Goal: Information Seeking & Learning: Learn about a topic

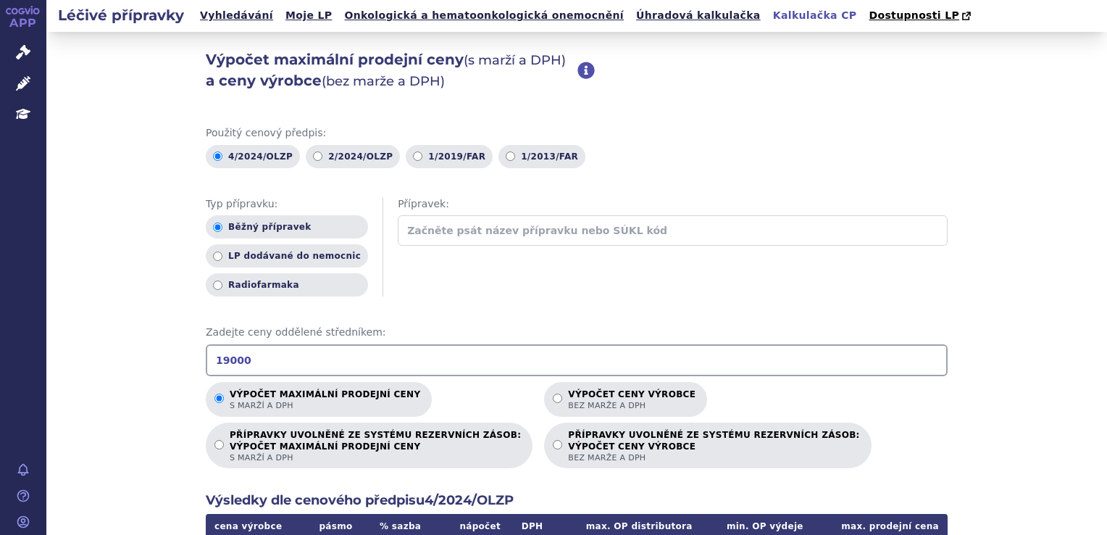
scroll to position [145, 0]
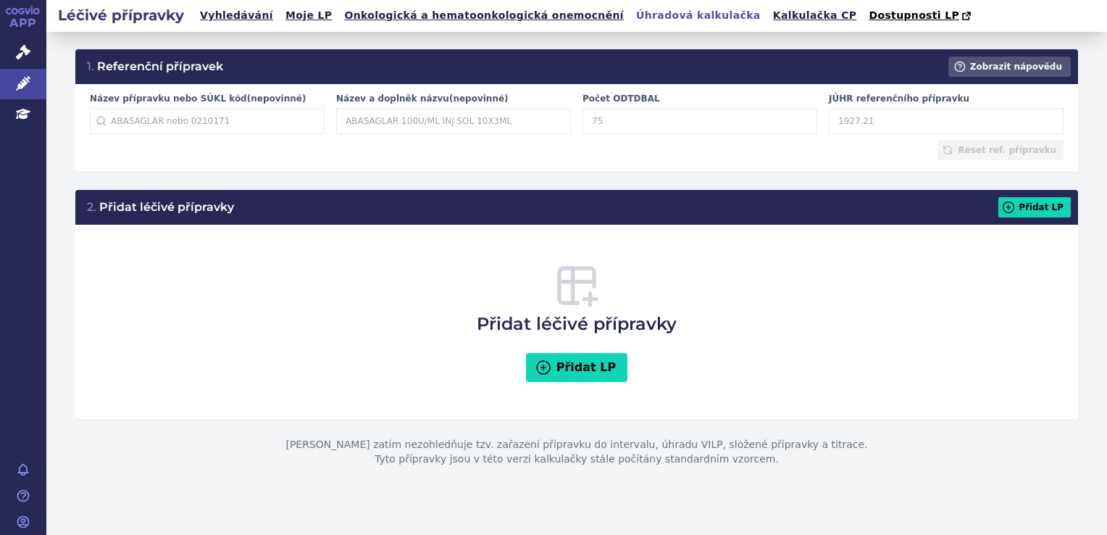
click at [632, 20] on link "Úhradová kalkulačka" at bounding box center [698, 16] width 133 height 20
click at [32, 88] on link "Léčivé přípravky" at bounding box center [23, 84] width 46 height 30
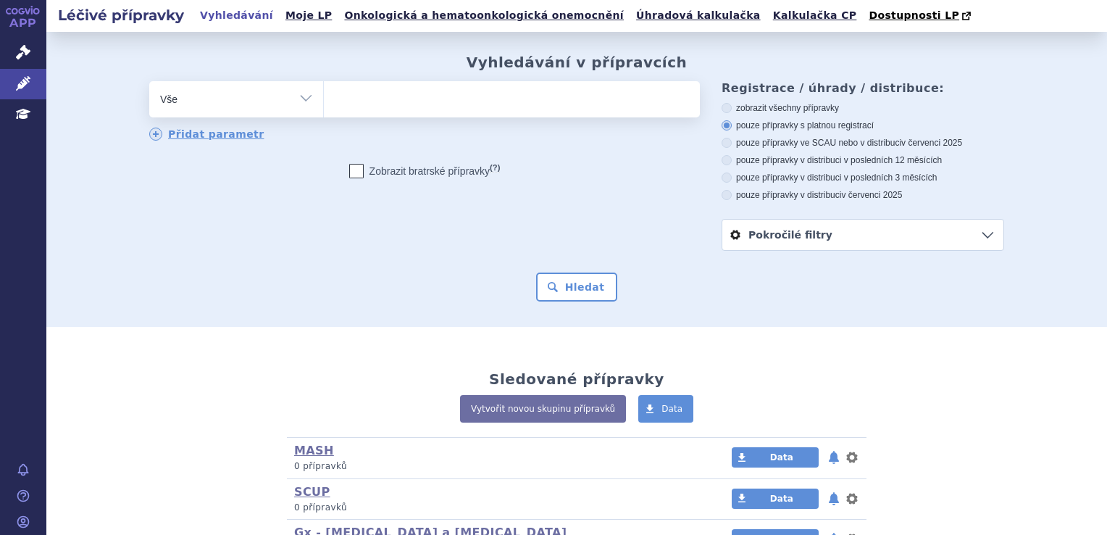
click at [433, 109] on ul at bounding box center [512, 96] width 376 height 30
click at [324, 109] on select at bounding box center [323, 98] width 1 height 36
click at [452, 112] on ul at bounding box center [512, 96] width 376 height 30
click at [324, 112] on select at bounding box center [323, 98] width 1 height 36
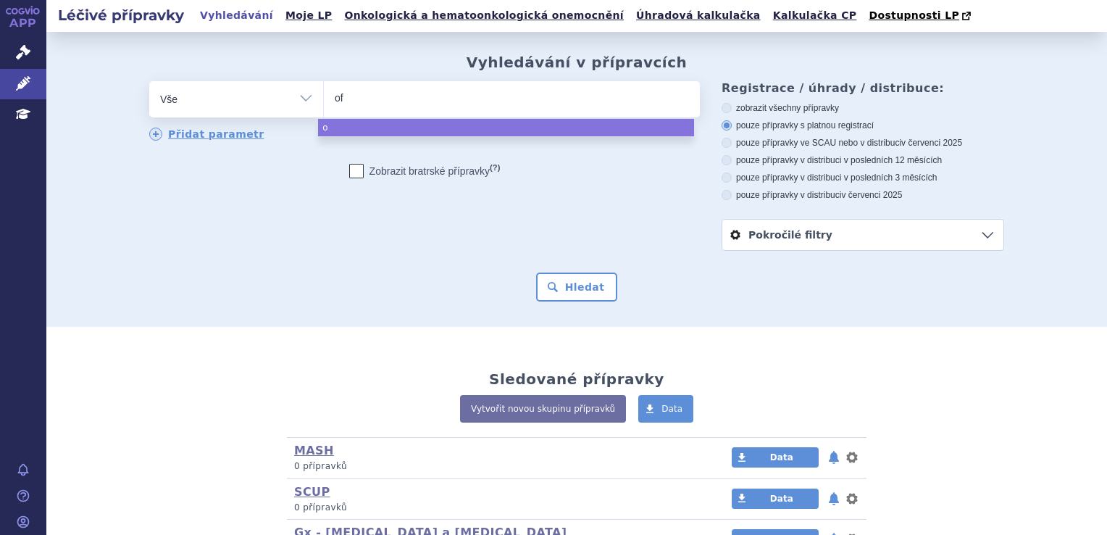
type input "ofe"
type input "ofev"
select select "ofev"
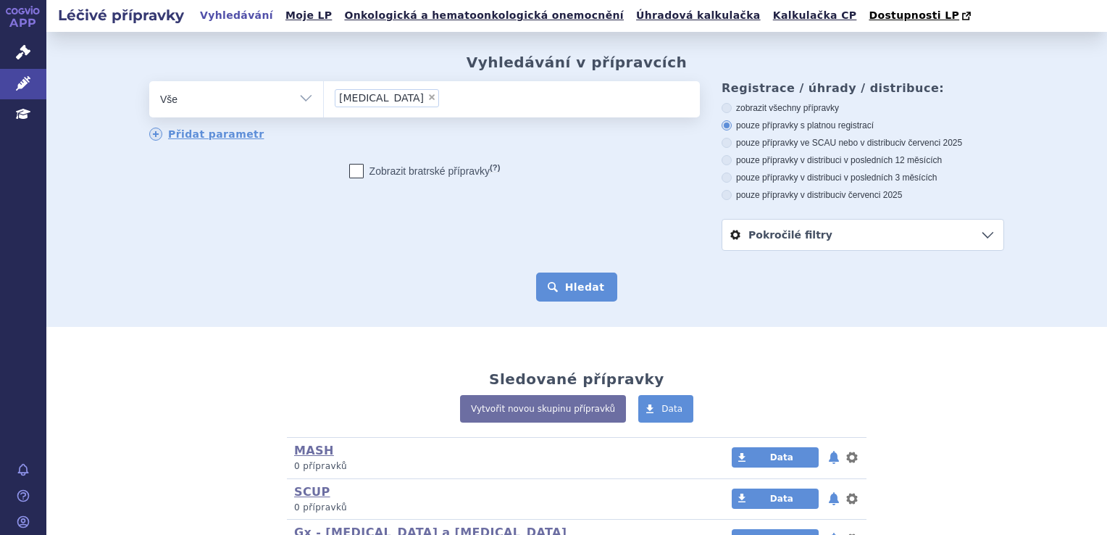
click at [596, 284] on button "Hledat" at bounding box center [577, 286] width 82 height 29
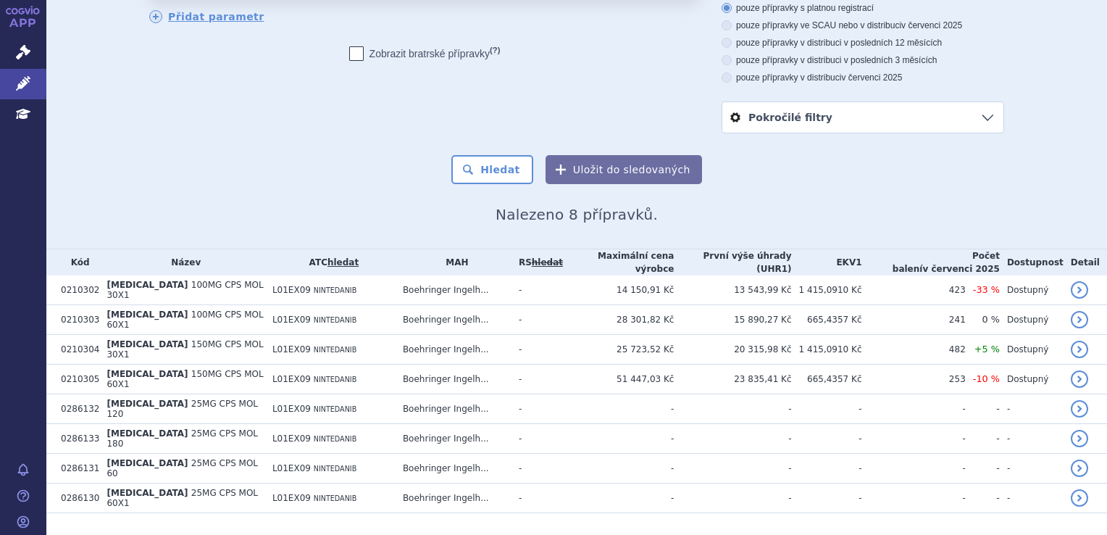
scroll to position [125, 0]
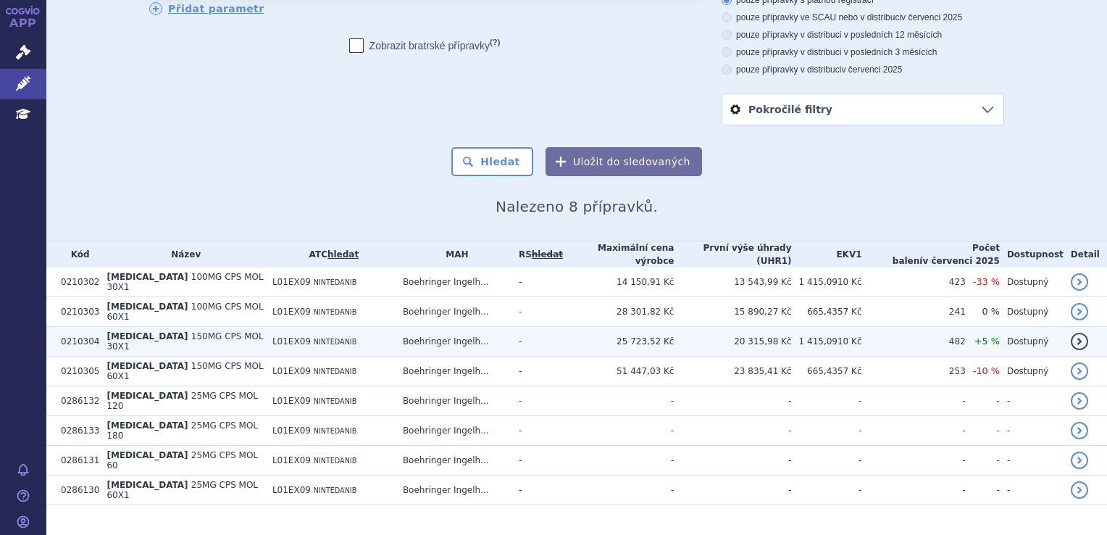
click at [213, 331] on span "150MG CPS MOL 30X1" at bounding box center [184, 341] width 156 height 20
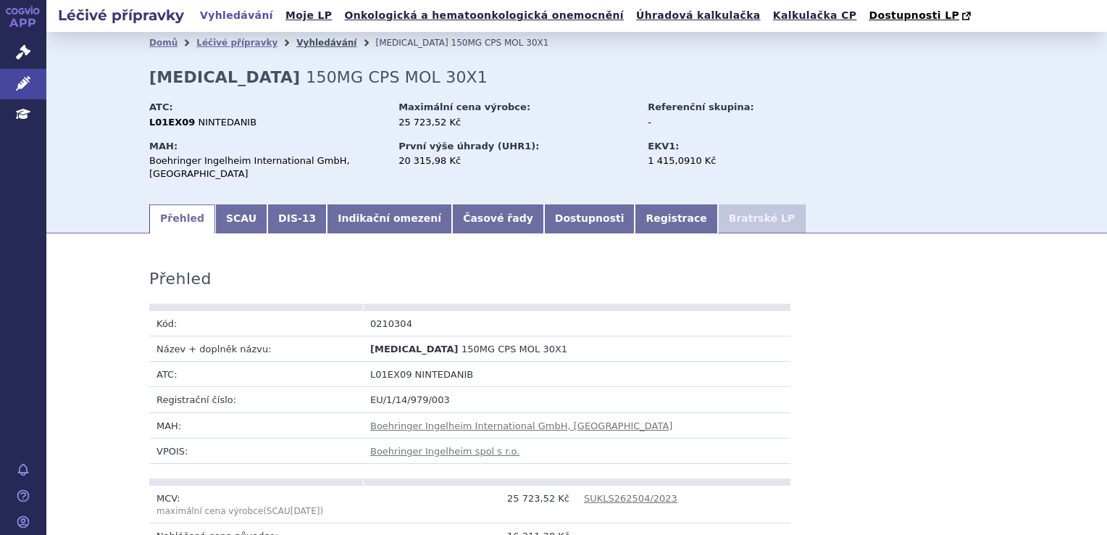
click at [296, 46] on link "Vyhledávání" at bounding box center [326, 43] width 60 height 10
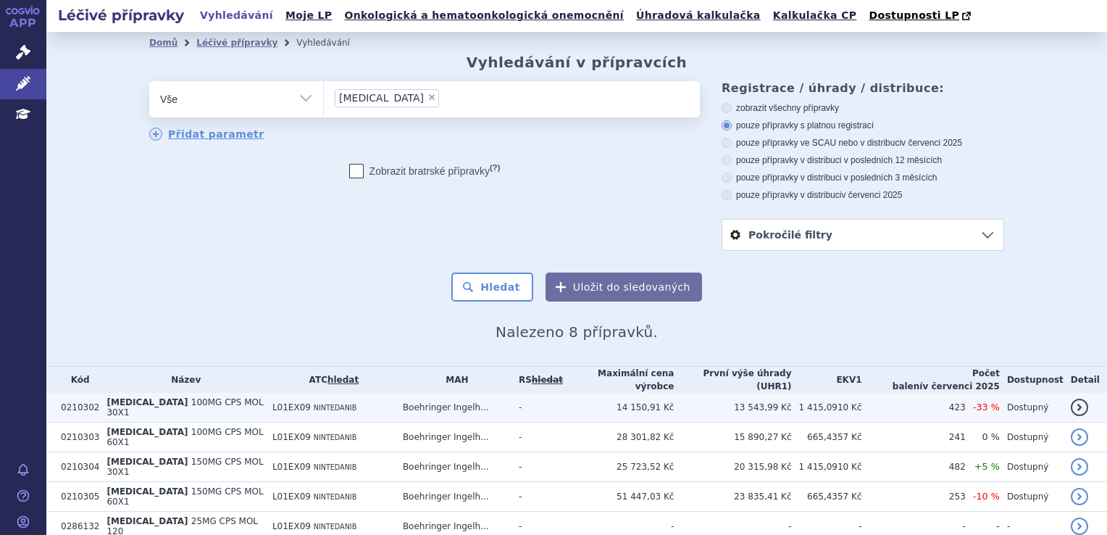
click at [225, 398] on td "OFEV 100MG CPS MOL 30X1" at bounding box center [181, 408] width 165 height 30
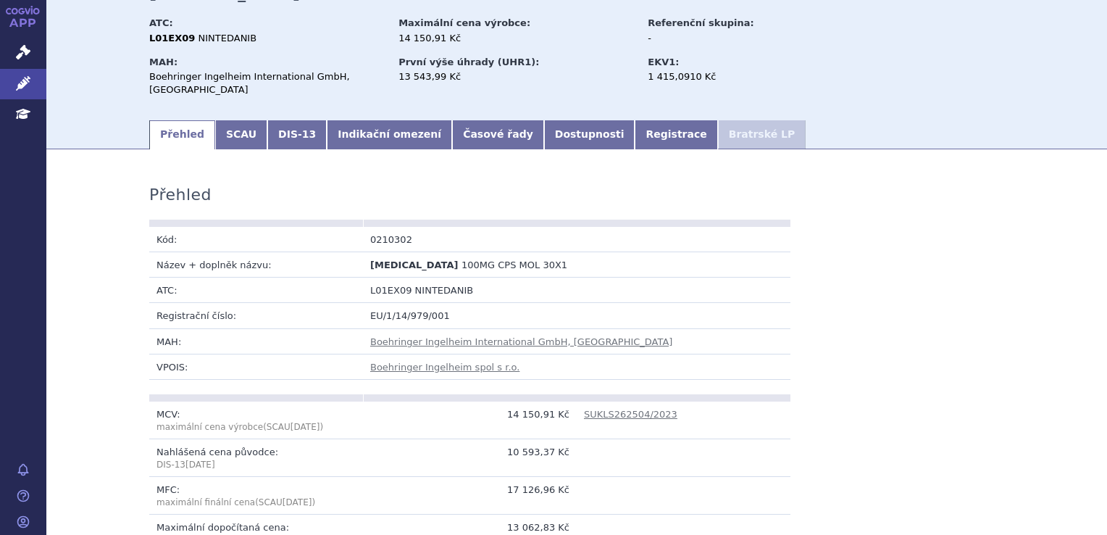
scroll to position [72, 0]
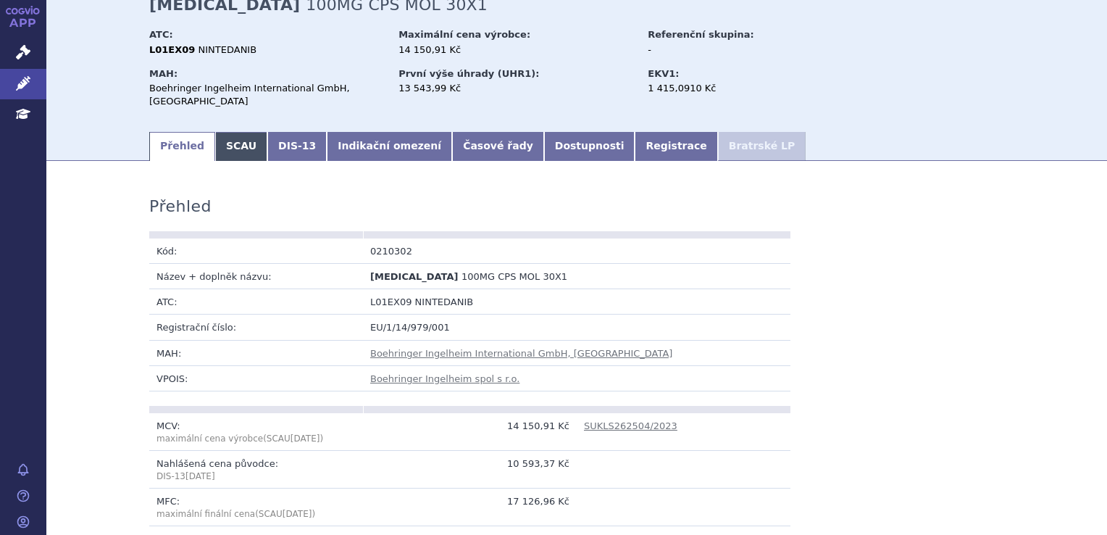
click at [215, 135] on link "SCAU" at bounding box center [241, 146] width 52 height 29
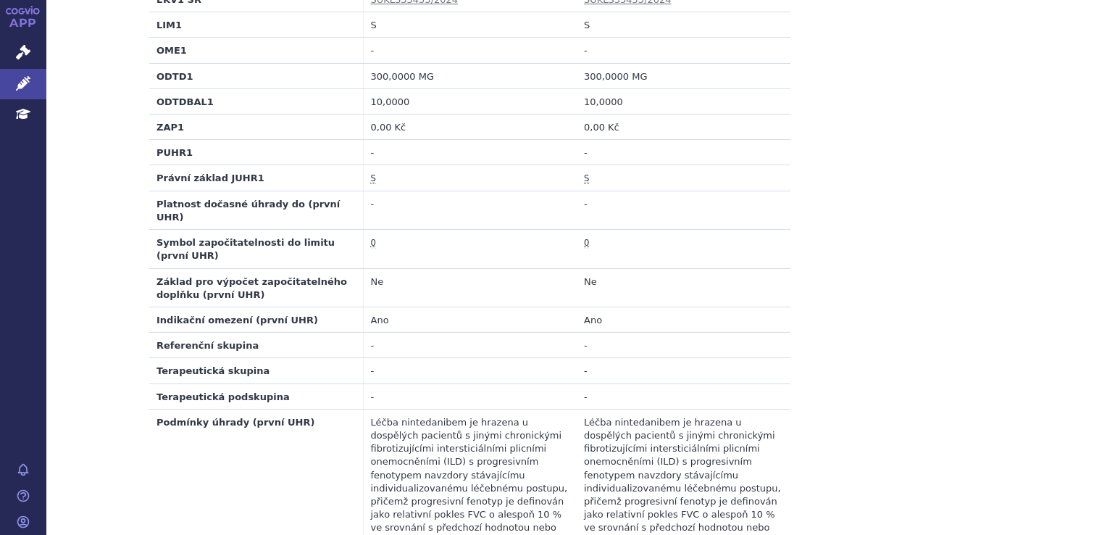
scroll to position [724, 0]
